Goal: Navigation & Orientation: Find specific page/section

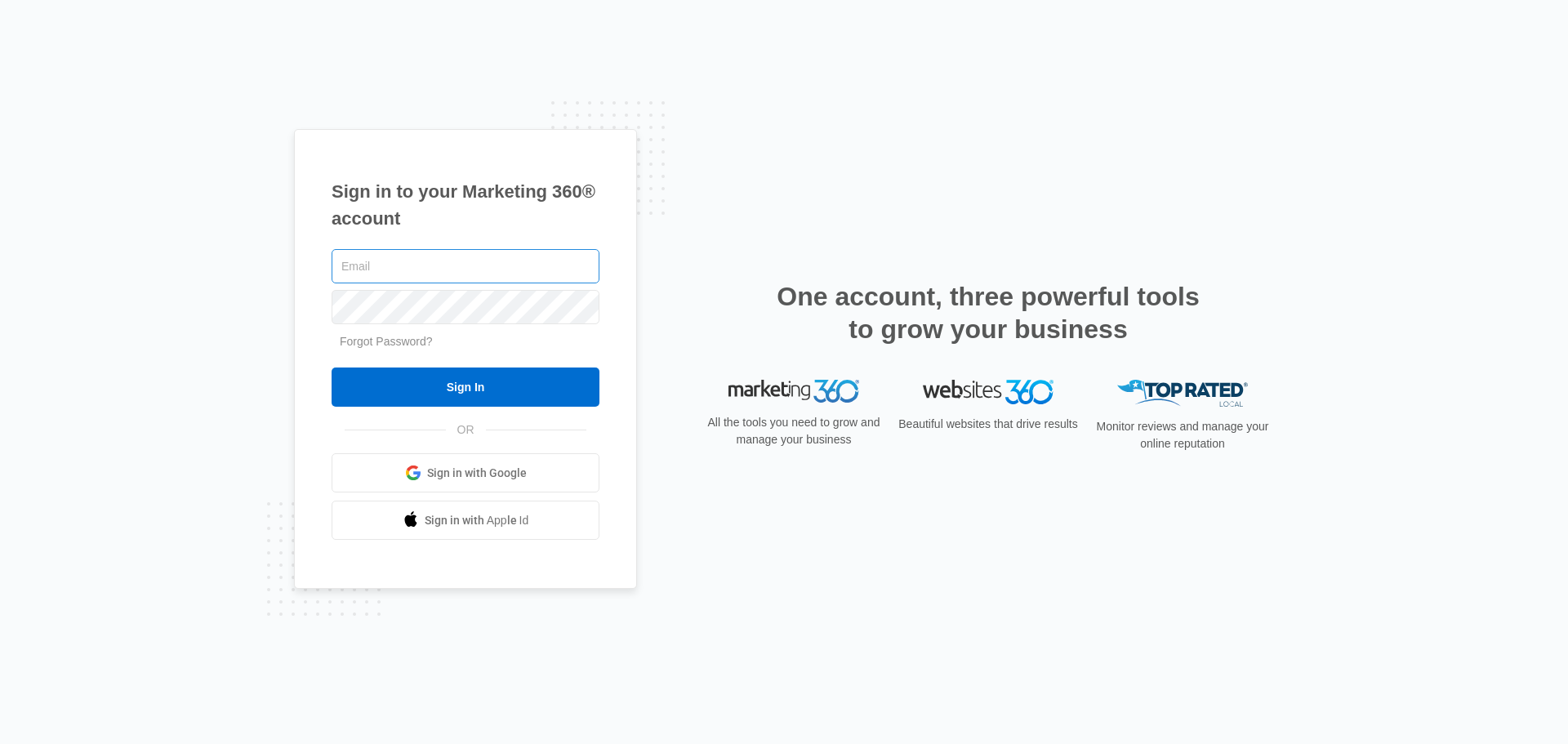
type input "[EMAIL_ADDRESS][DOMAIN_NAME]"
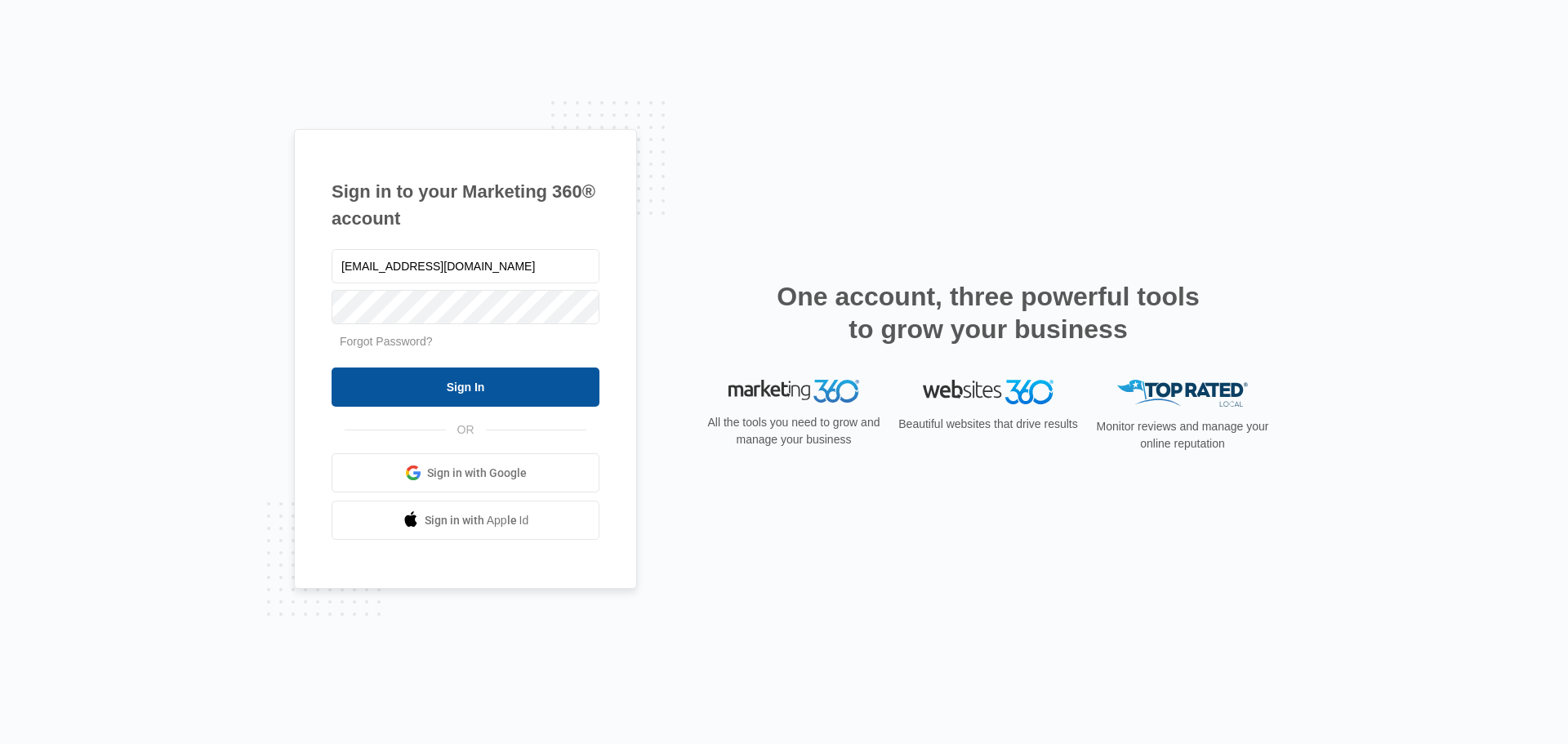
click at [519, 374] on input "Sign In" at bounding box center [465, 387] width 268 height 40
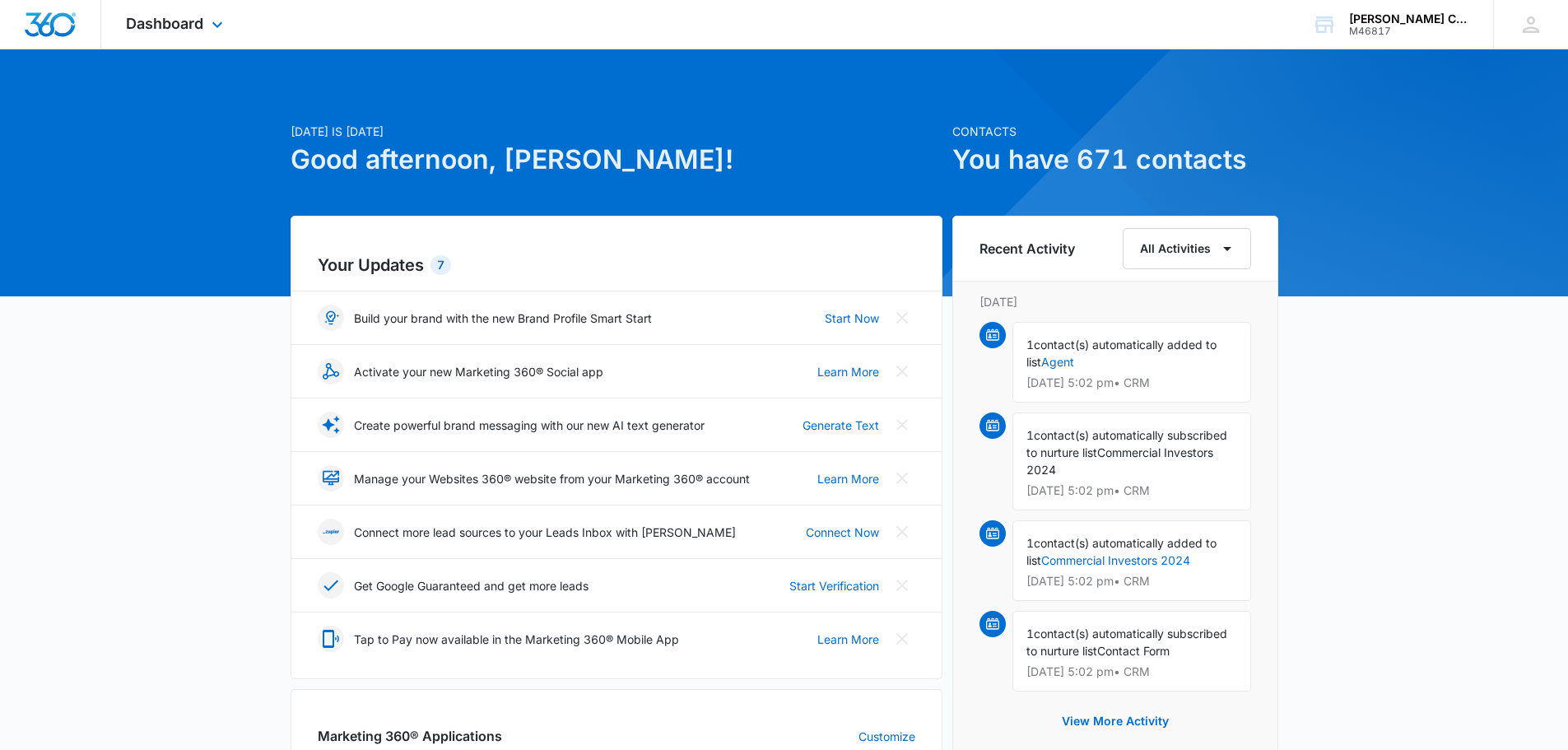
click at [160, 32] on div "Dashboard Apps Reputation Forms CRM Email Social Payments POS Content Ads Intel…" at bounding box center [176, 24] width 150 height 49
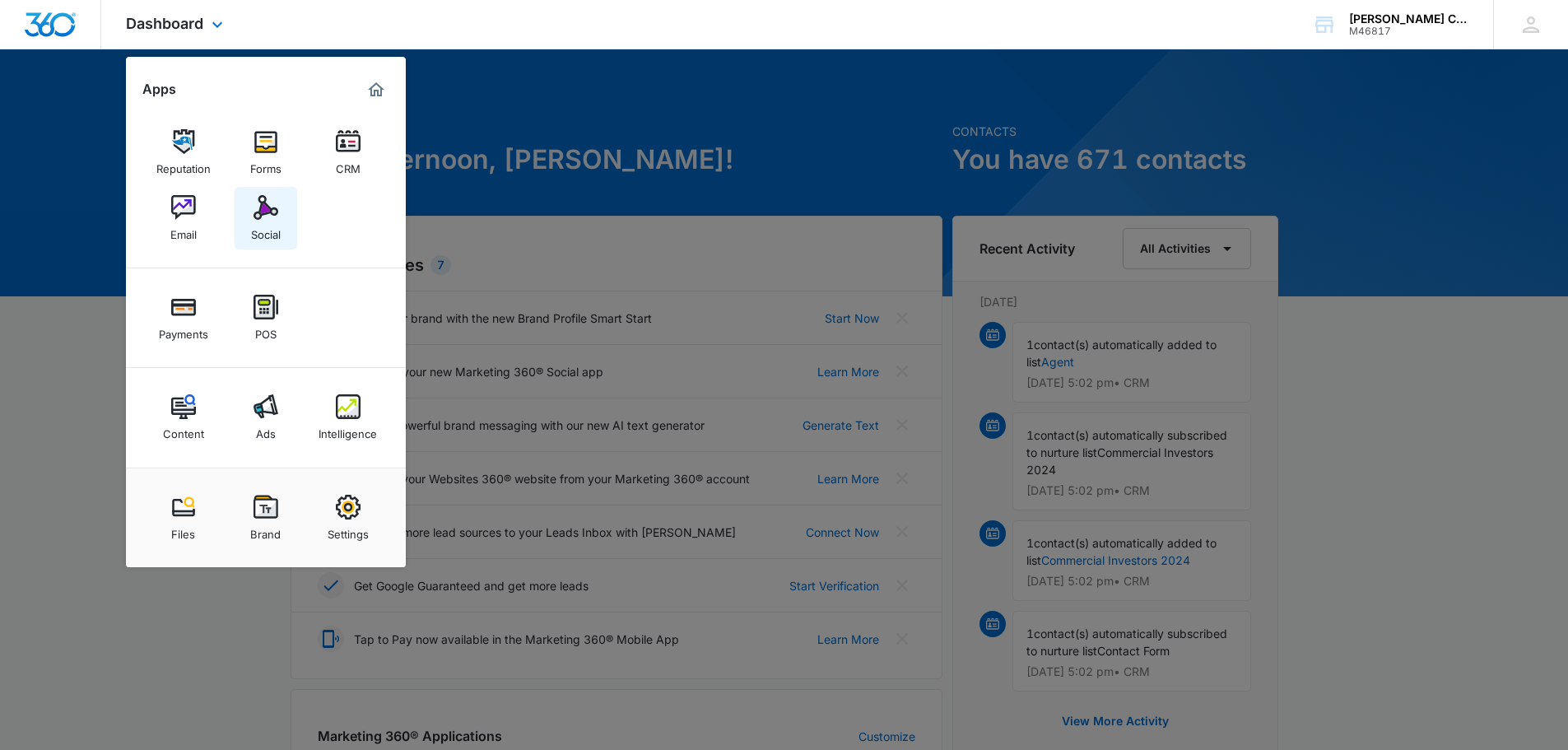
click at [269, 209] on img at bounding box center [265, 207] width 24 height 24
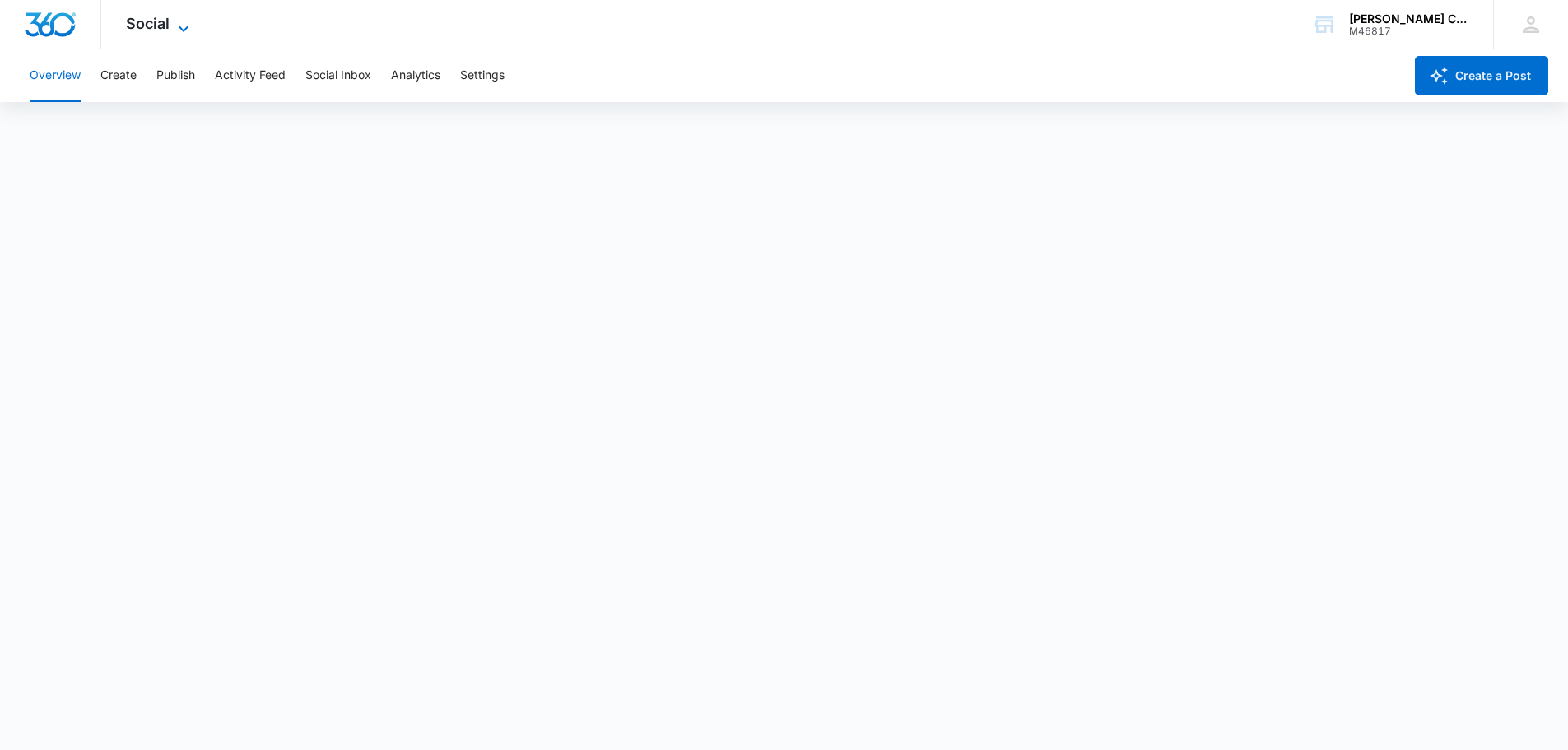
click at [157, 25] on span "Social" at bounding box center [147, 23] width 44 height 18
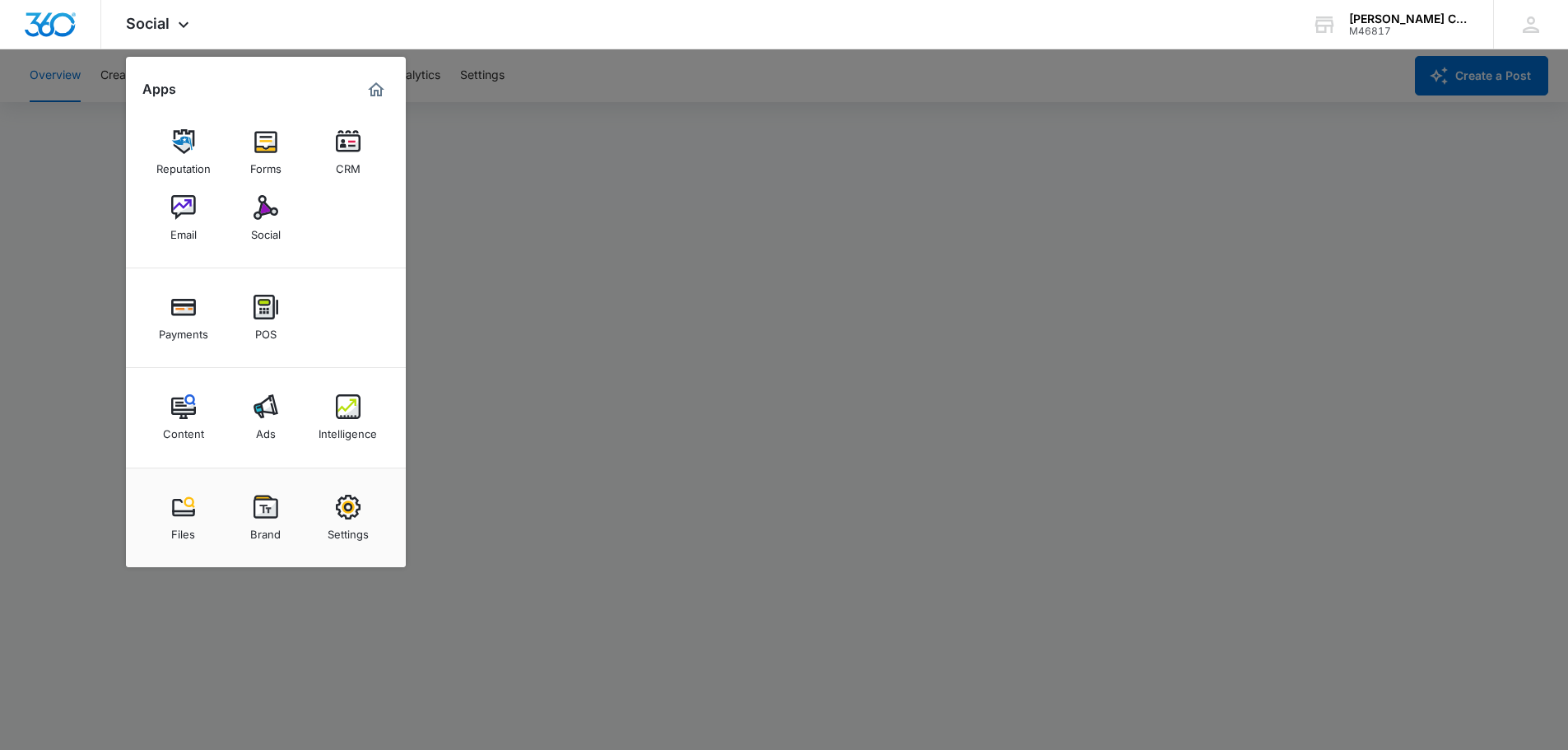
click at [121, 147] on div at bounding box center [784, 375] width 1568 height 750
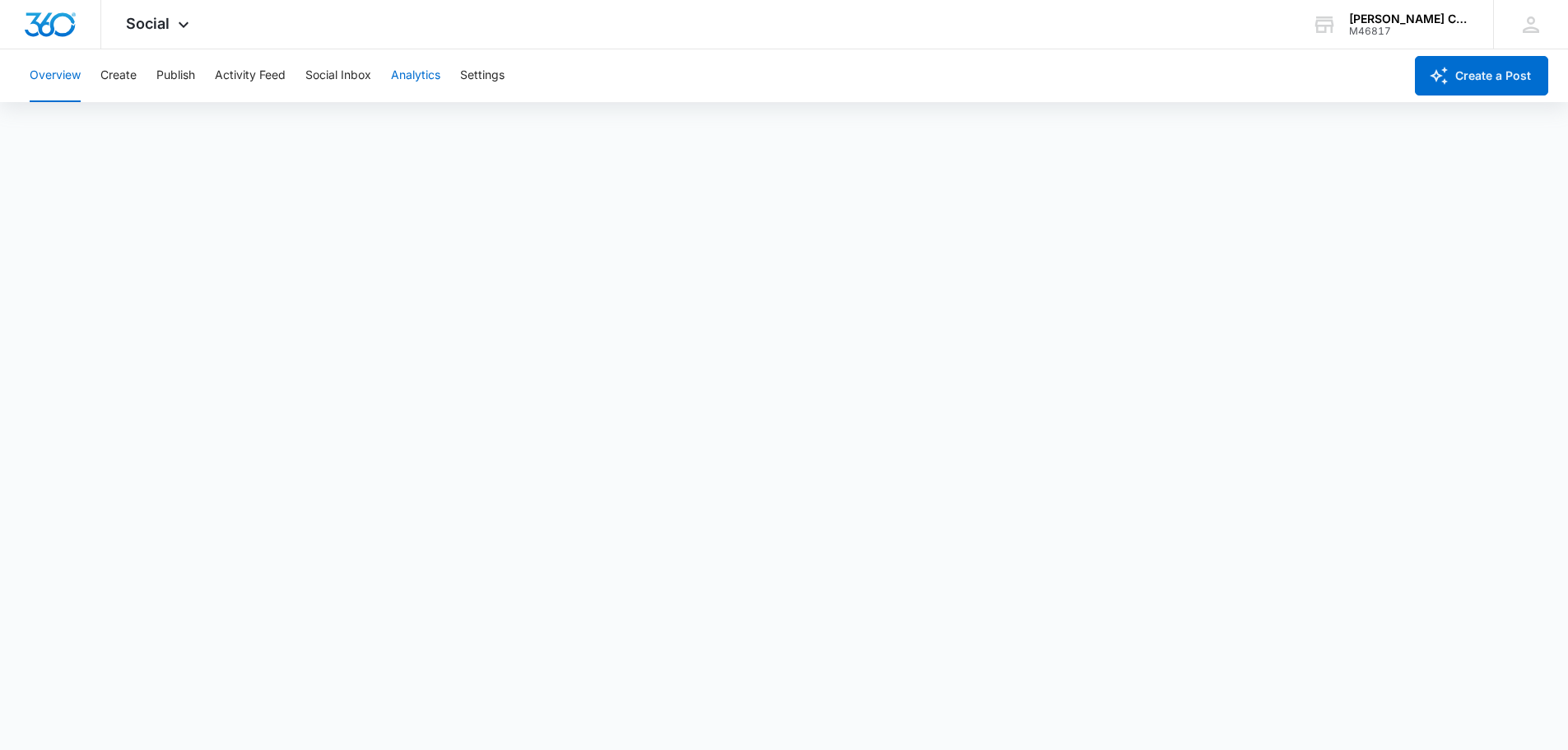
scroll to position [4, 0]
click at [478, 13] on div "Social Apps Reputation Forms CRM Email Social Payments POS Content Ads Intellig…" at bounding box center [784, 24] width 1568 height 50
